Goal: Information Seeking & Learning: Learn about a topic

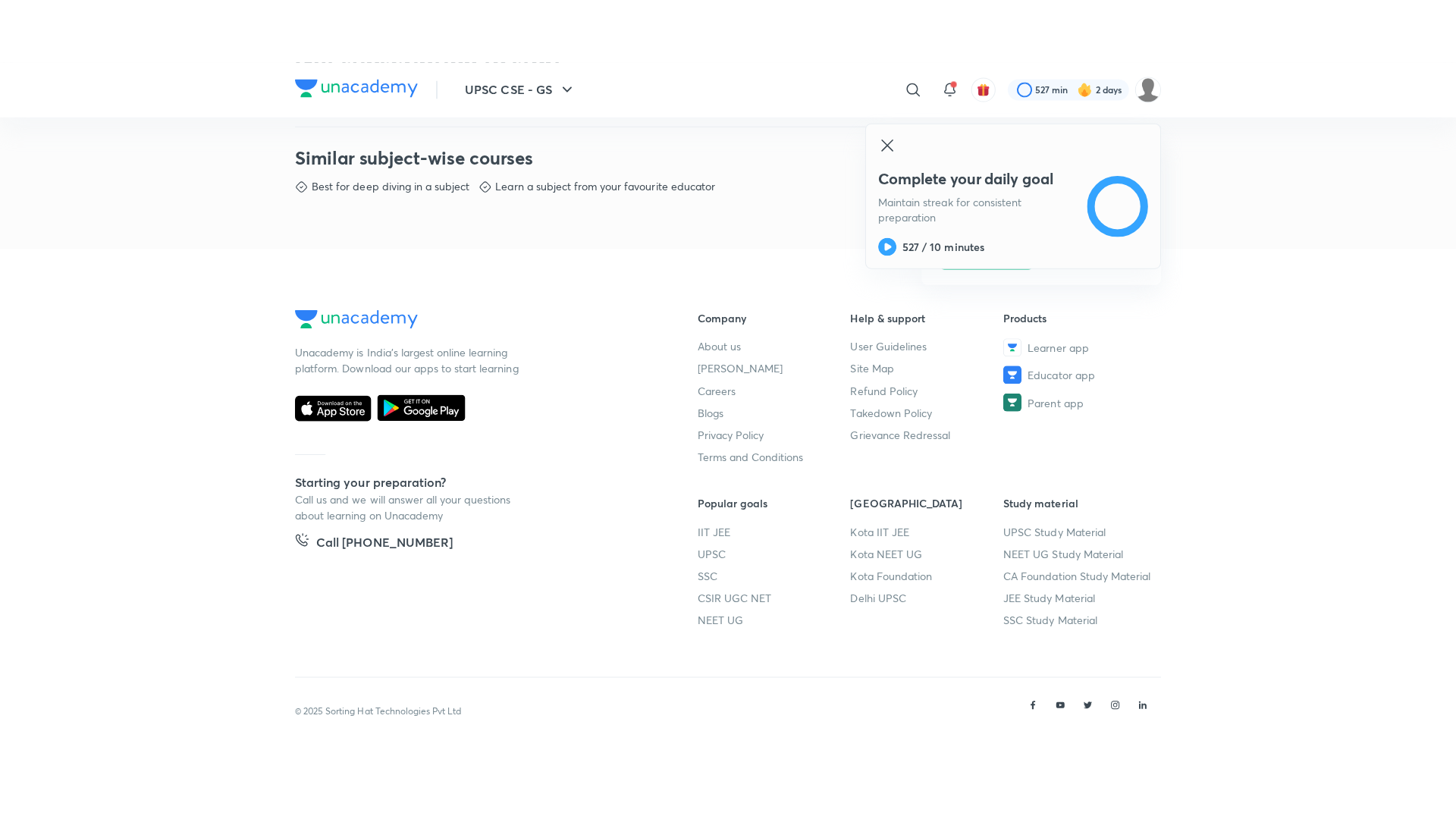
scroll to position [636, 0]
